Goal: Information Seeking & Learning: Find specific fact

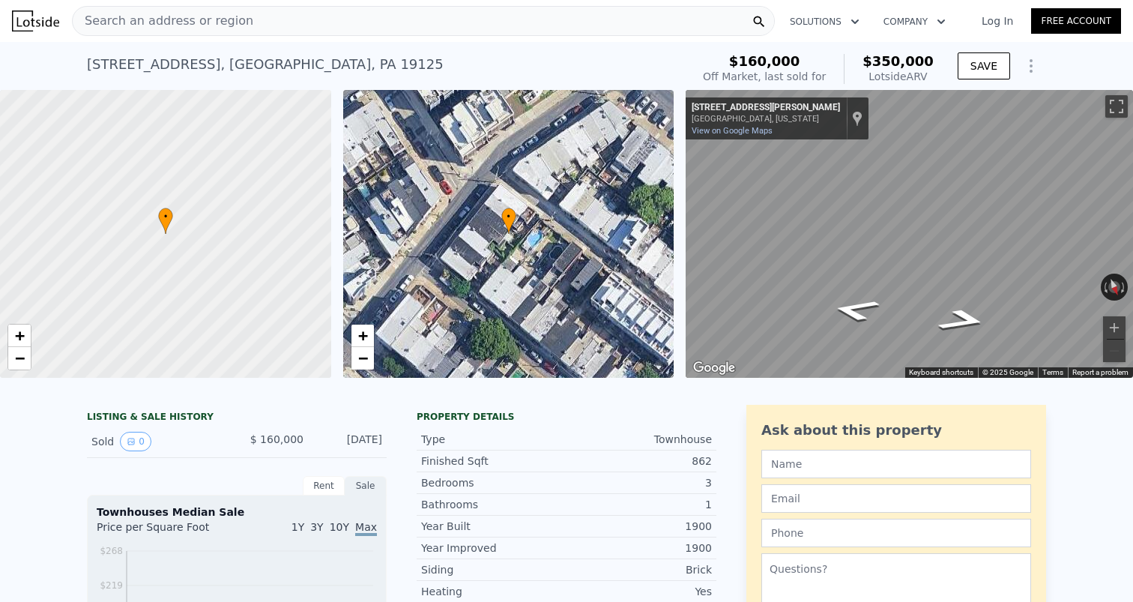
scroll to position [7, 0]
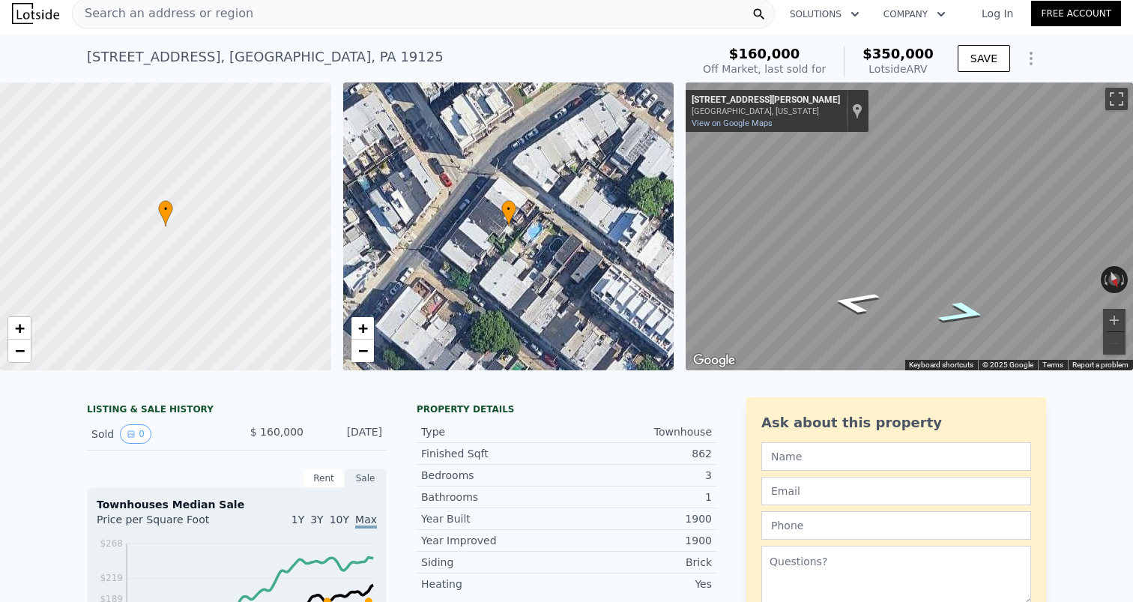
click at [961, 314] on icon "Go Northwest, E Gordon St" at bounding box center [963, 313] width 92 height 34
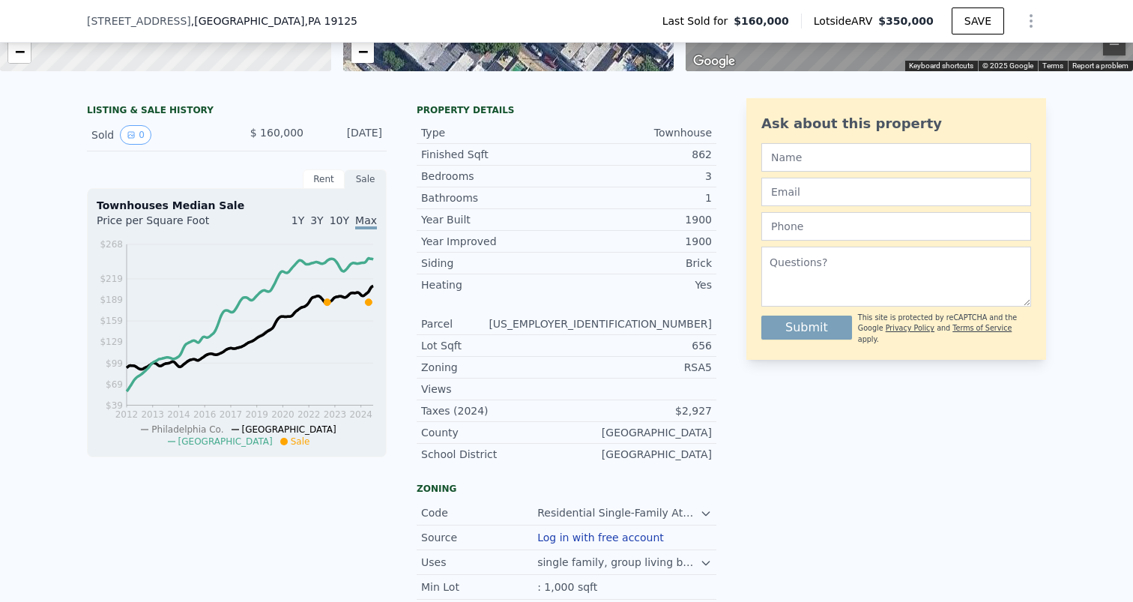
scroll to position [260, 0]
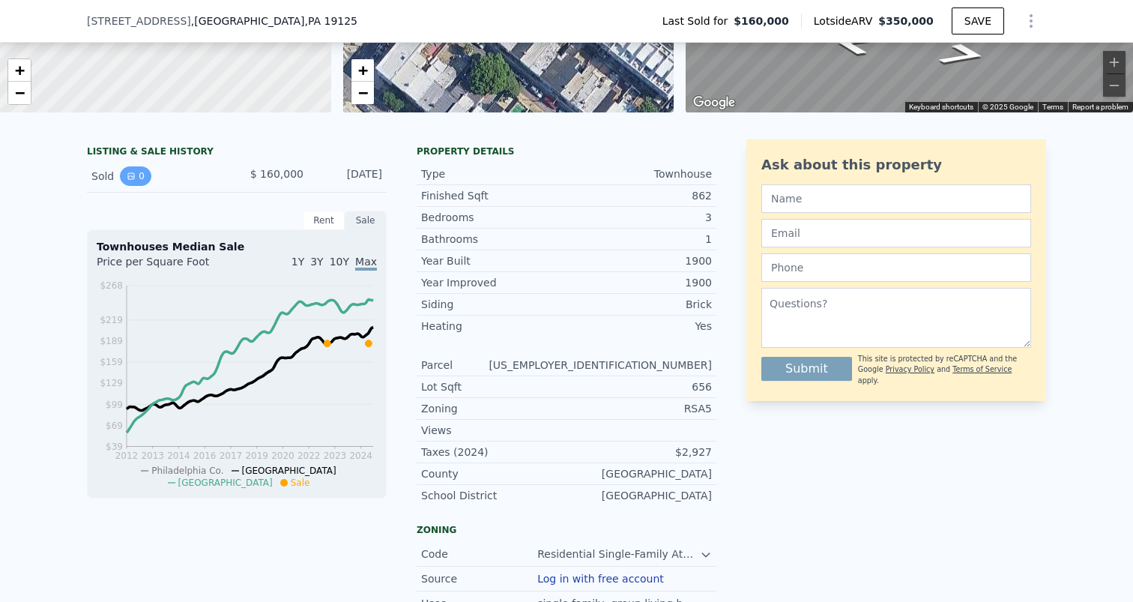
click at [142, 184] on button "0" at bounding box center [135, 175] width 31 height 19
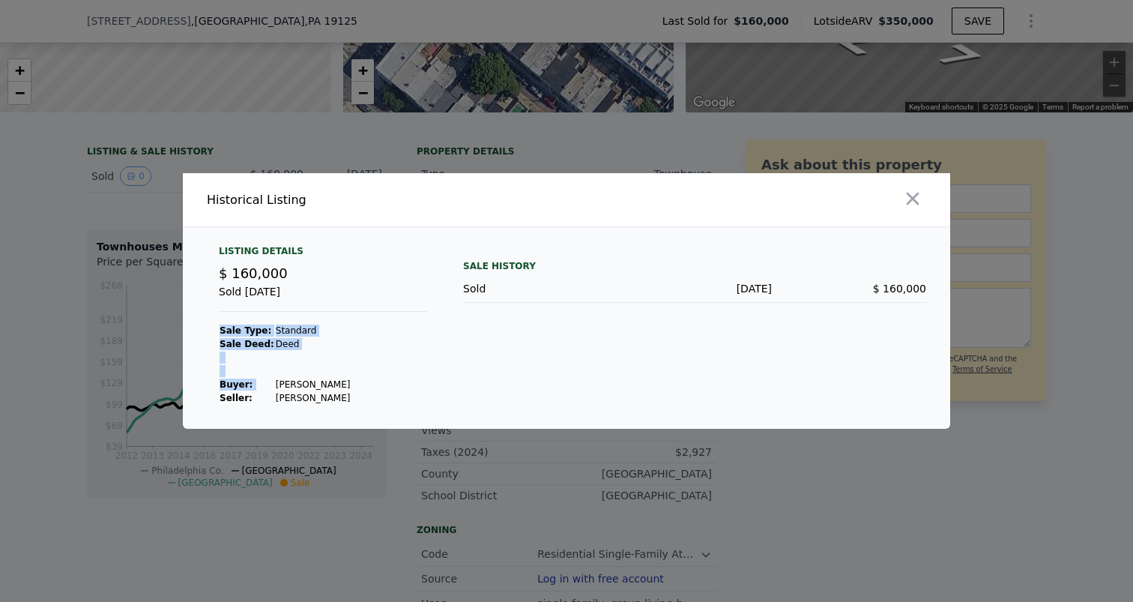
drag, startPoint x: 343, startPoint y: 387, endPoint x: 270, endPoint y: 387, distance: 73.5
click at [270, 387] on div "Listing Details $ 160,000 Sold Jan 23, 2023 Sale Type: Standard Sale Deed: Deed…" at bounding box center [323, 325] width 232 height 160
click at [313, 398] on td "[PERSON_NAME]" at bounding box center [313, 397] width 76 height 13
drag, startPoint x: 338, startPoint y: 383, endPoint x: 292, endPoint y: 382, distance: 46.5
click at [292, 382] on div "Listing Details $ 160,000 Sold Jan 23, 2023 Sale Type: Standard Sale Deed: Deed…" at bounding box center [323, 325] width 232 height 160
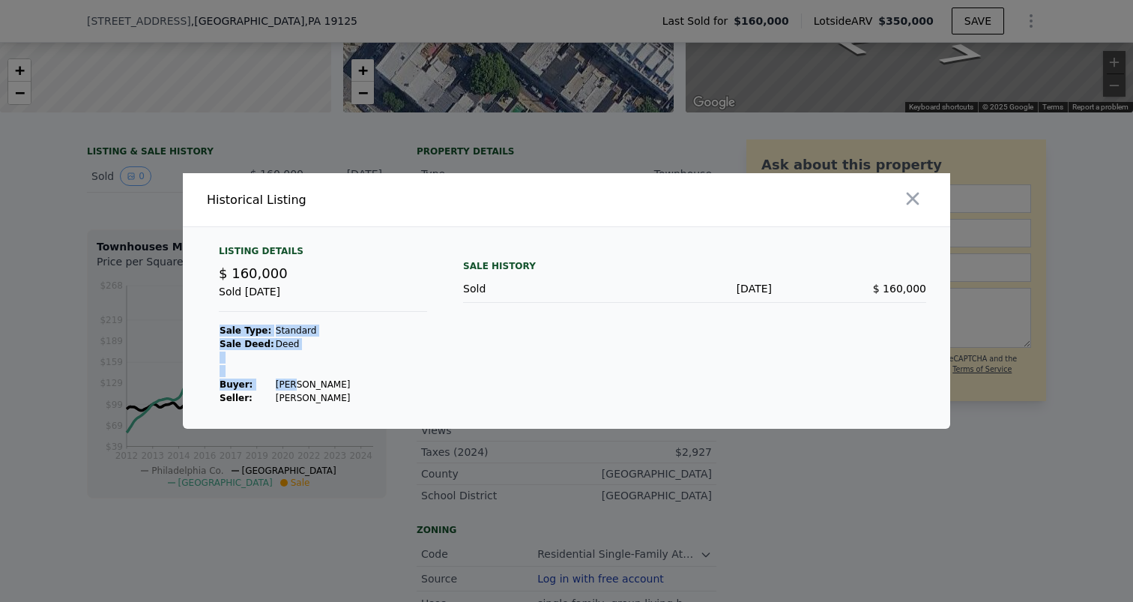
drag, startPoint x: 265, startPoint y: 378, endPoint x: 337, endPoint y: 380, distance: 72.0
click at [337, 380] on tr "Buyer : Carmichael Paul" at bounding box center [285, 384] width 132 height 13
copy tr "[PERSON_NAME]"
click at [920, 199] on icon "button" at bounding box center [912, 198] width 21 height 21
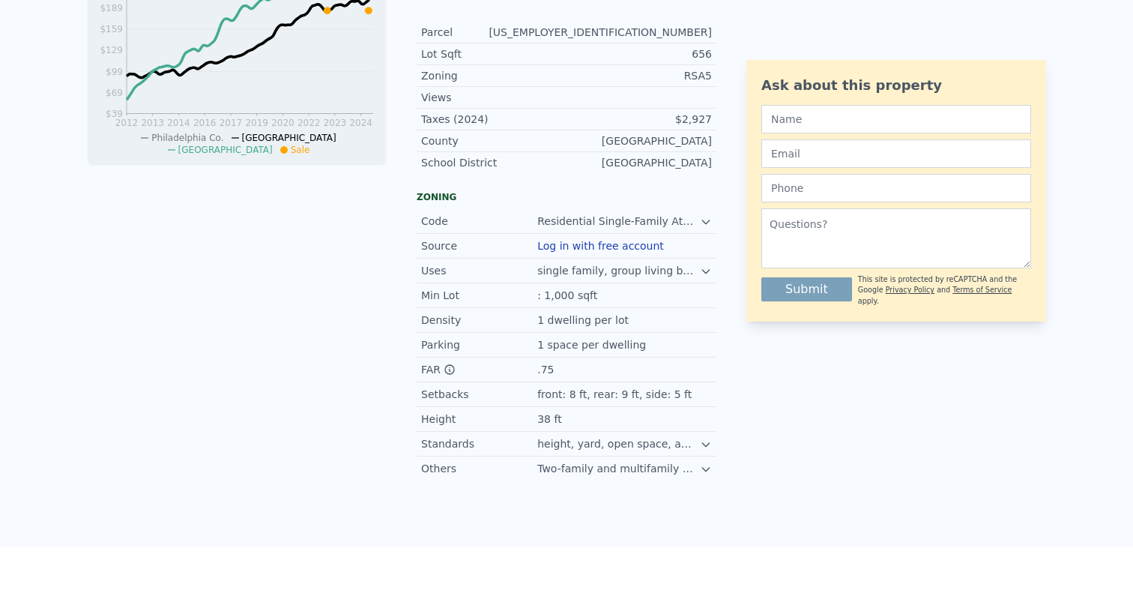
scroll to position [0, 0]
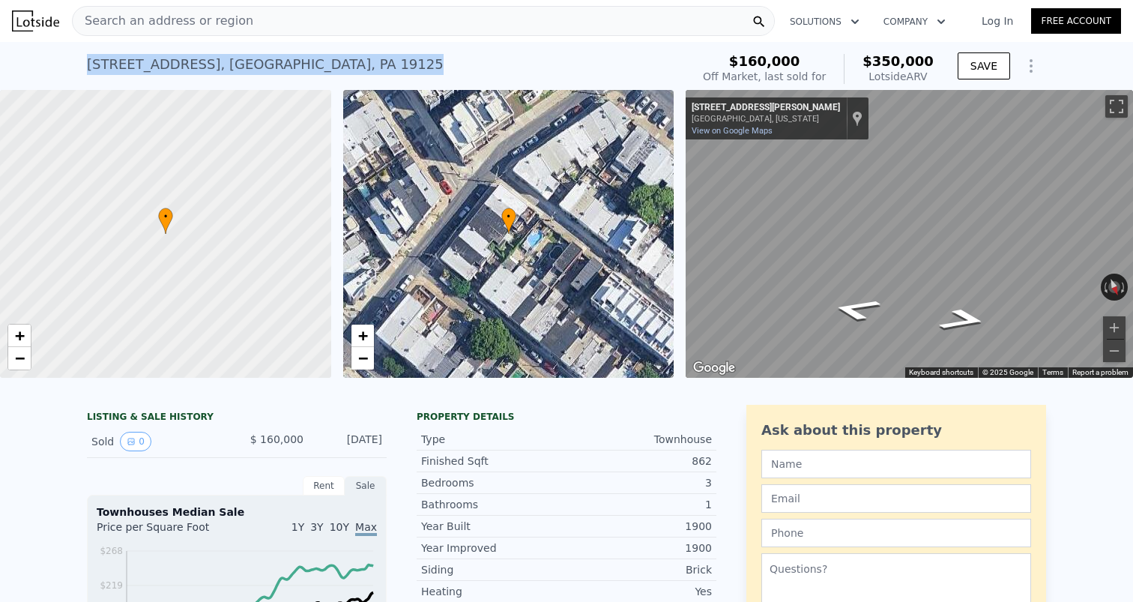
drag, startPoint x: 361, startPoint y: 60, endPoint x: 71, endPoint y: 74, distance: 289.7
click at [71, 74] on div "2327 Belgrade St , Philadelphia , PA 19125 Sold Jan 2023 for $160k (~ARV $350k …" at bounding box center [566, 66] width 1133 height 48
copy div "2327 Belgrade St , Philadelphia , PA 19125"
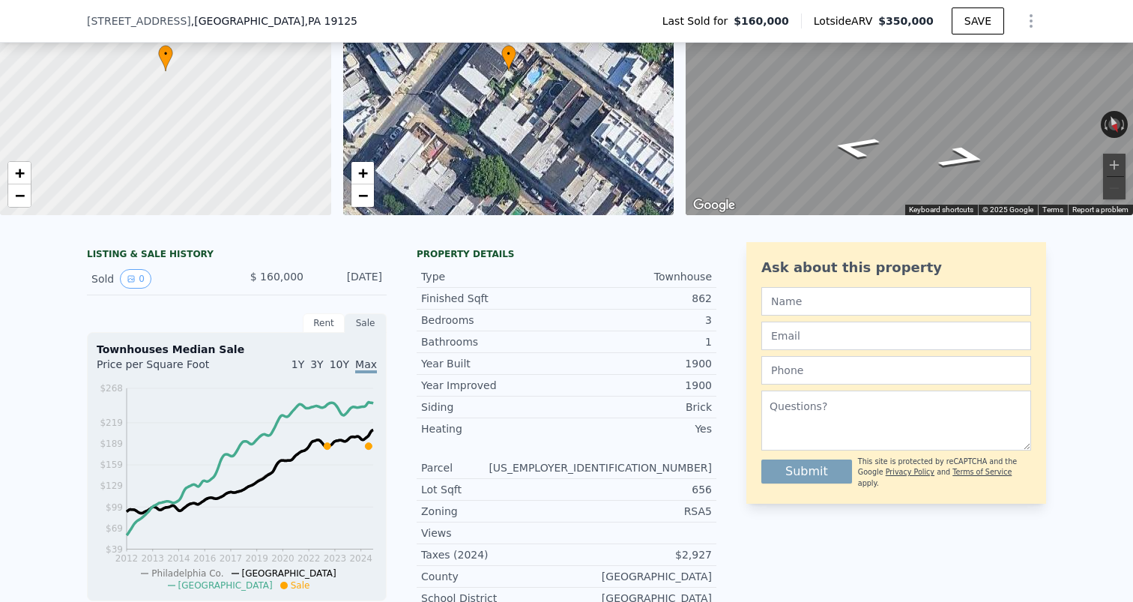
scroll to position [160, 0]
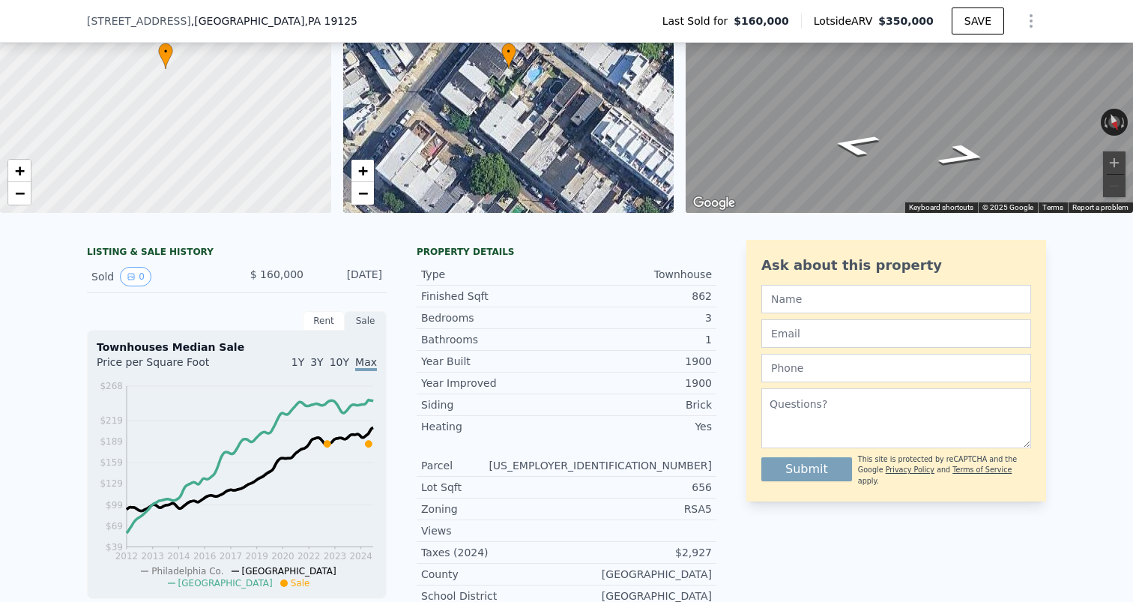
click at [322, 312] on div "Rent" at bounding box center [324, 320] width 42 height 19
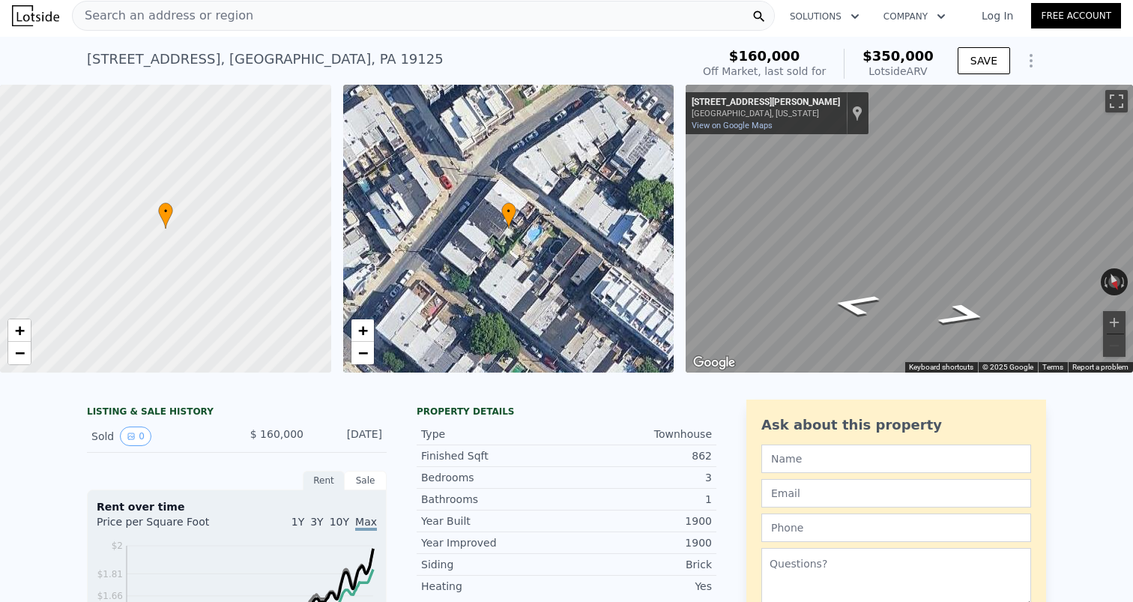
scroll to position [0, 0]
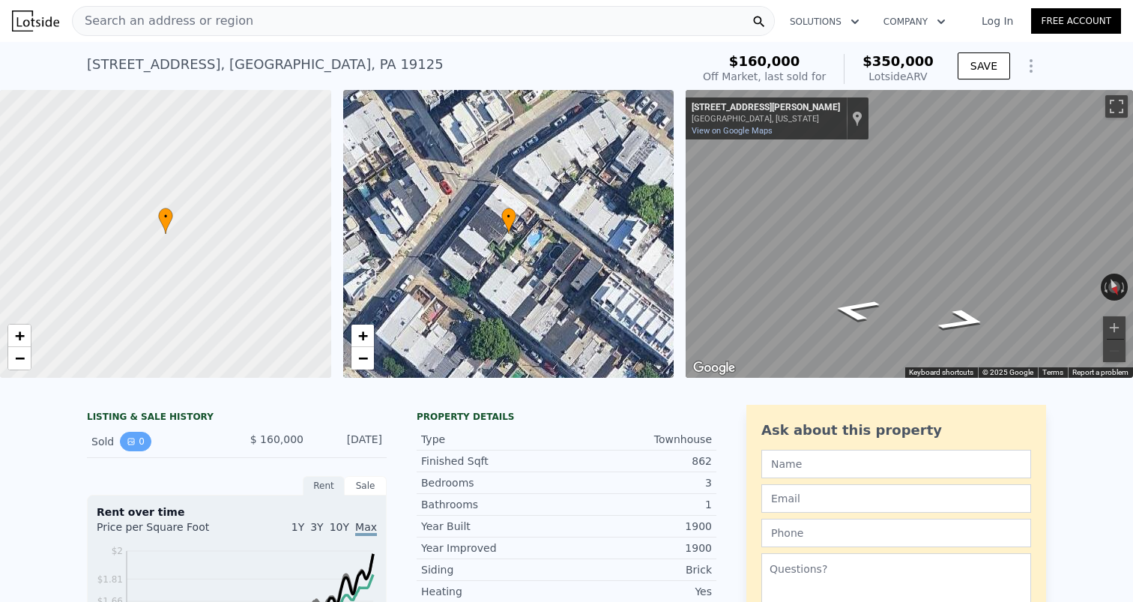
click at [136, 438] on button "0" at bounding box center [135, 441] width 31 height 19
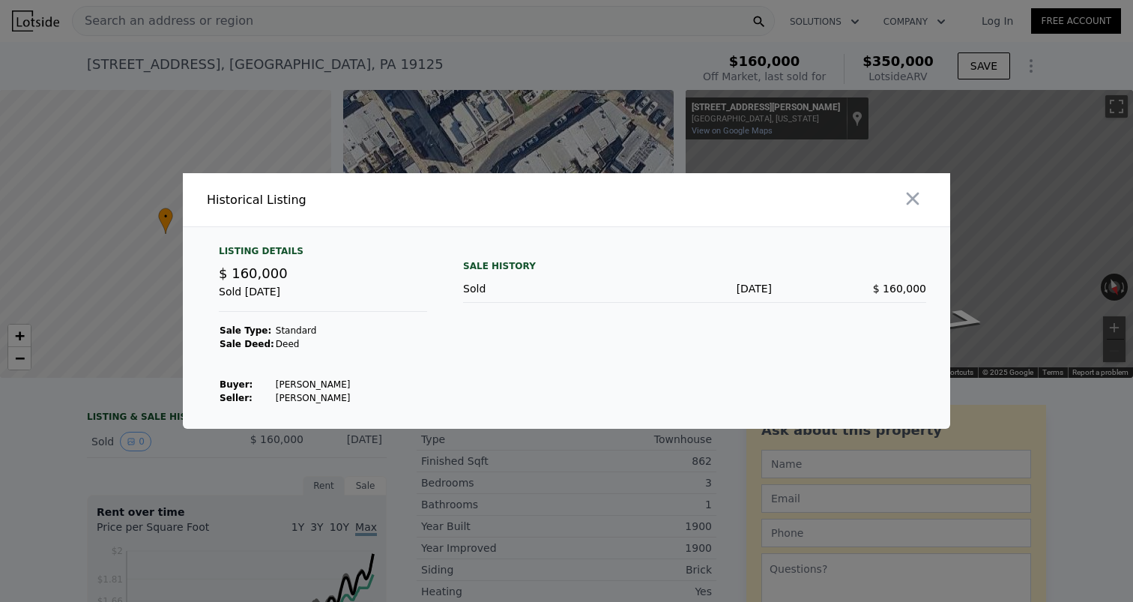
click at [642, 289] on div "[DATE]" at bounding box center [695, 288] width 154 height 15
click at [902, 190] on icon "button" at bounding box center [912, 198] width 21 height 21
